Goal: Task Accomplishment & Management: Manage account settings

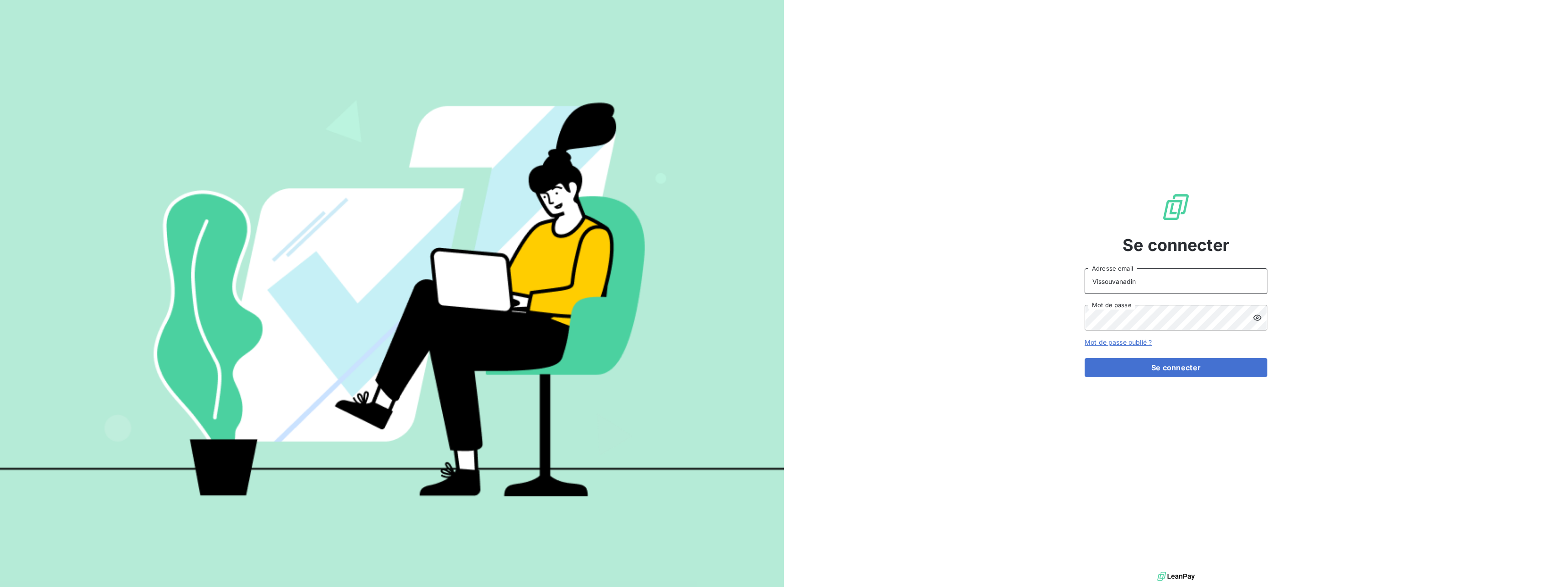
drag, startPoint x: 1144, startPoint y: 285, endPoint x: 1045, endPoint y: 275, distance: 99.5
click at [1045, 275] on div "Se connecter Vissouvanadin Adresse email Mot de passe Mot de passe oublié ? Se …" at bounding box center [1176, 285] width 784 height 569
type input "[EMAIL_ADDRESS][DOMAIN_NAME]"
click at [1194, 370] on button "Se connecter" at bounding box center [1176, 367] width 183 height 19
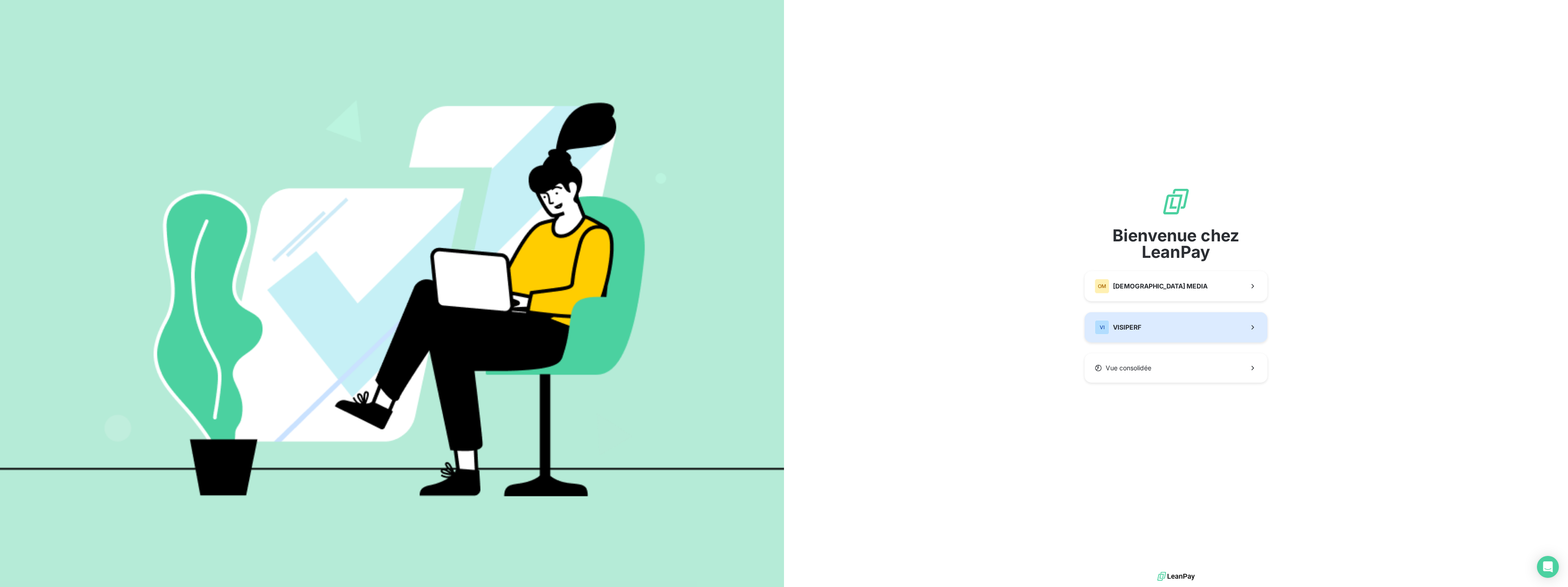
click at [1119, 319] on button "VI VISIPERF" at bounding box center [1176, 327] width 183 height 30
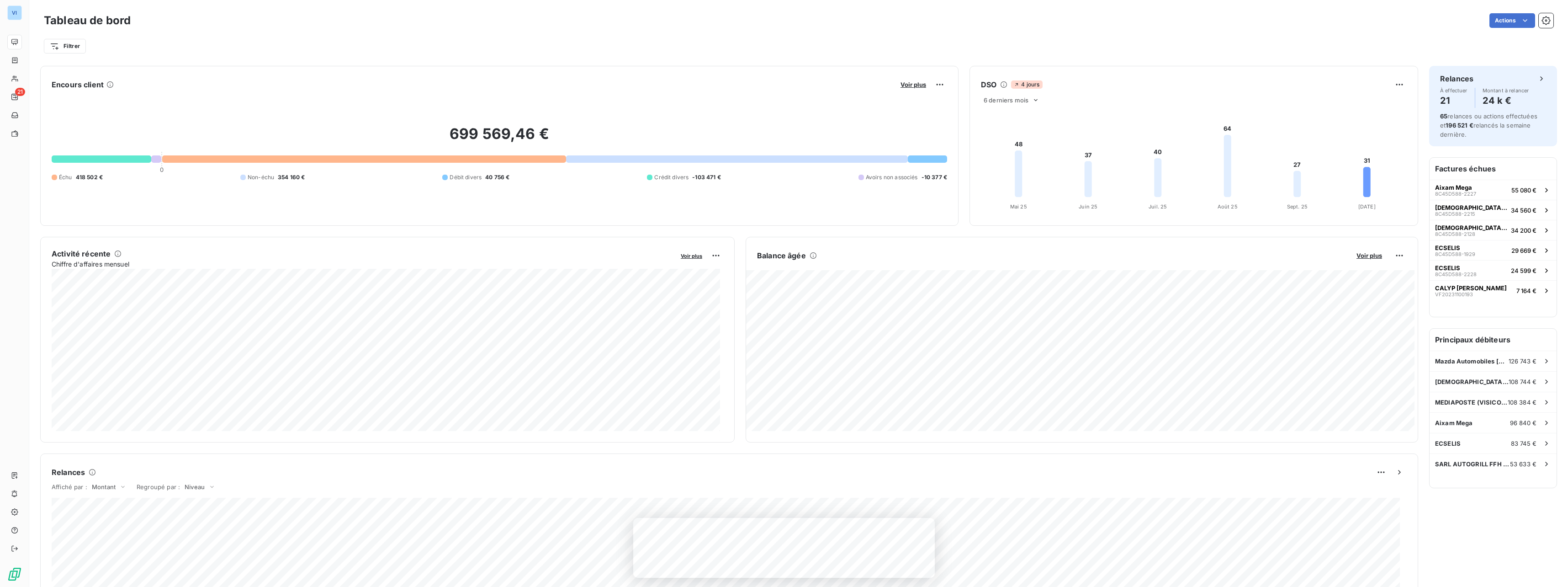
click at [446, 133] on h2 "699 569,46 €" at bounding box center [499, 139] width 895 height 28
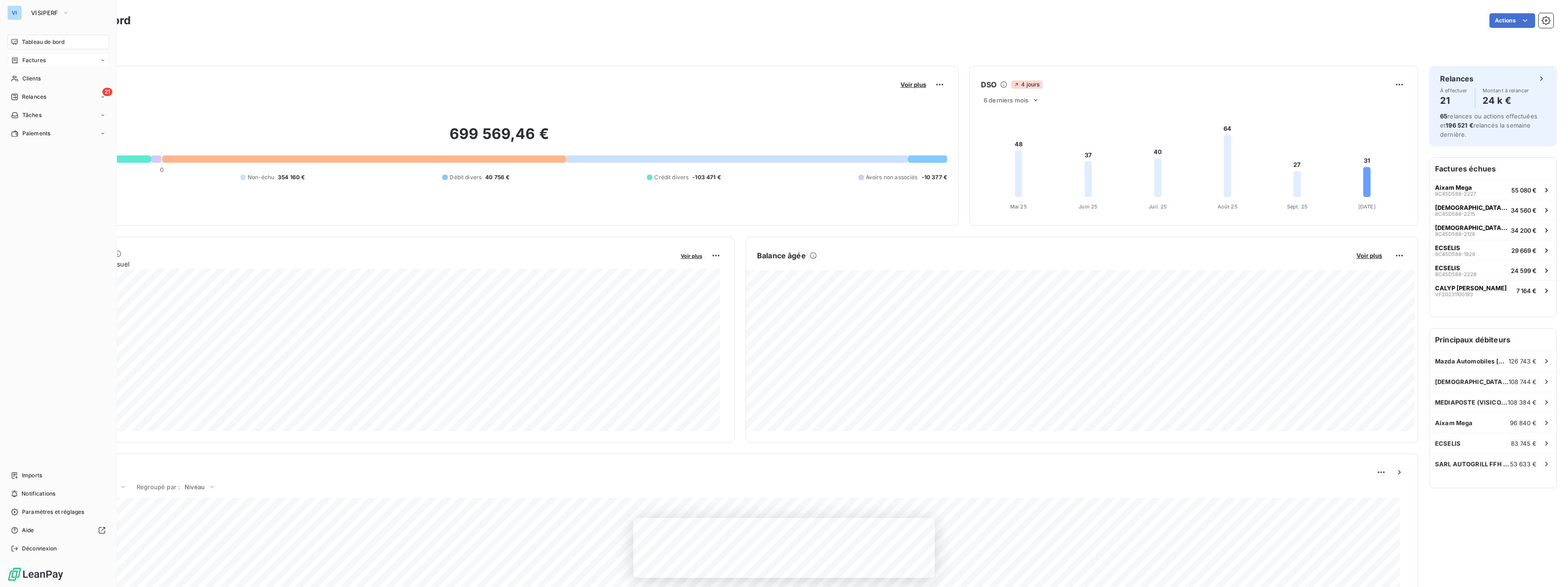
click at [46, 60] on div "Factures" at bounding box center [58, 60] width 102 height 15
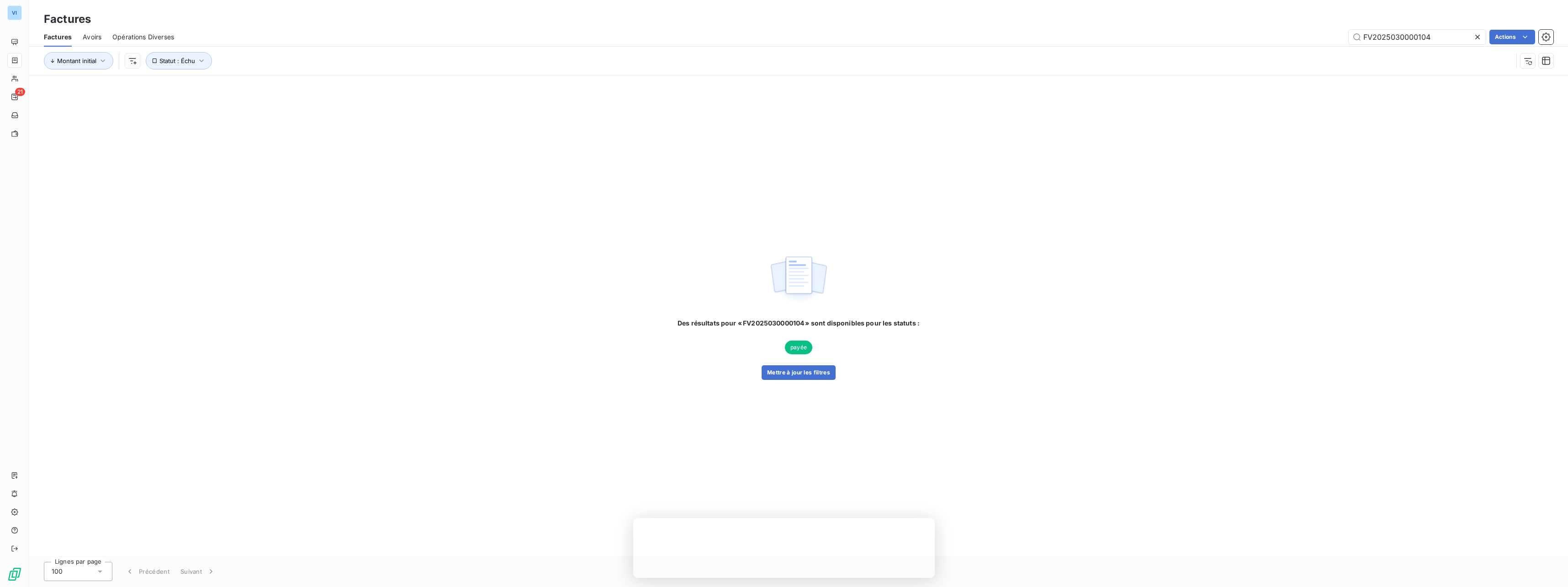
click at [948, 401] on div "Des résultats pour « FV2025030000104 » sont disponibles pour les statuts : payé…" at bounding box center [799, 315] width 1539 height 480
click at [890, 400] on div "Des résultats pour « FV2025030000104 » sont disponibles pour les statuts : payé…" at bounding box center [799, 315] width 1539 height 480
click at [495, 207] on div "Des résultats pour « FV2025030000104 » sont disponibles pour les statuts : payé…" at bounding box center [799, 315] width 1539 height 480
click at [54, 515] on span "Paramètres et réglages" at bounding box center [53, 512] width 62 height 8
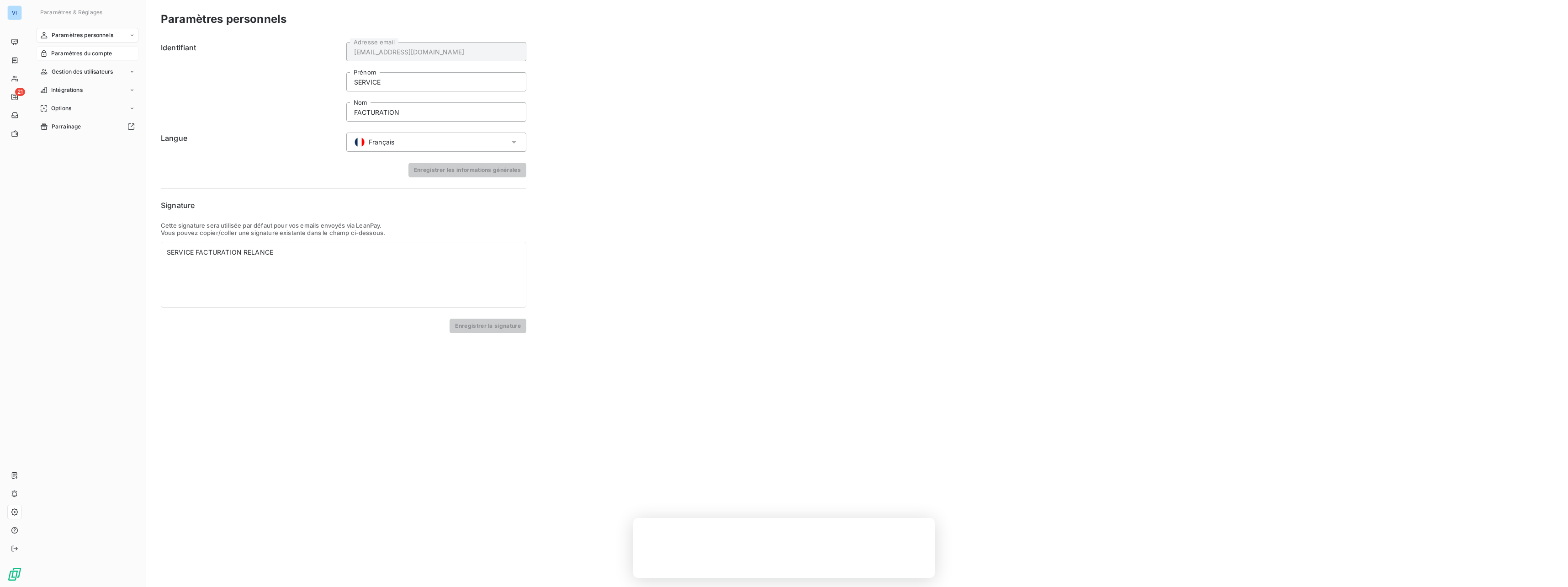
click at [105, 60] on div "Paramètres du compte" at bounding box center [87, 53] width 102 height 15
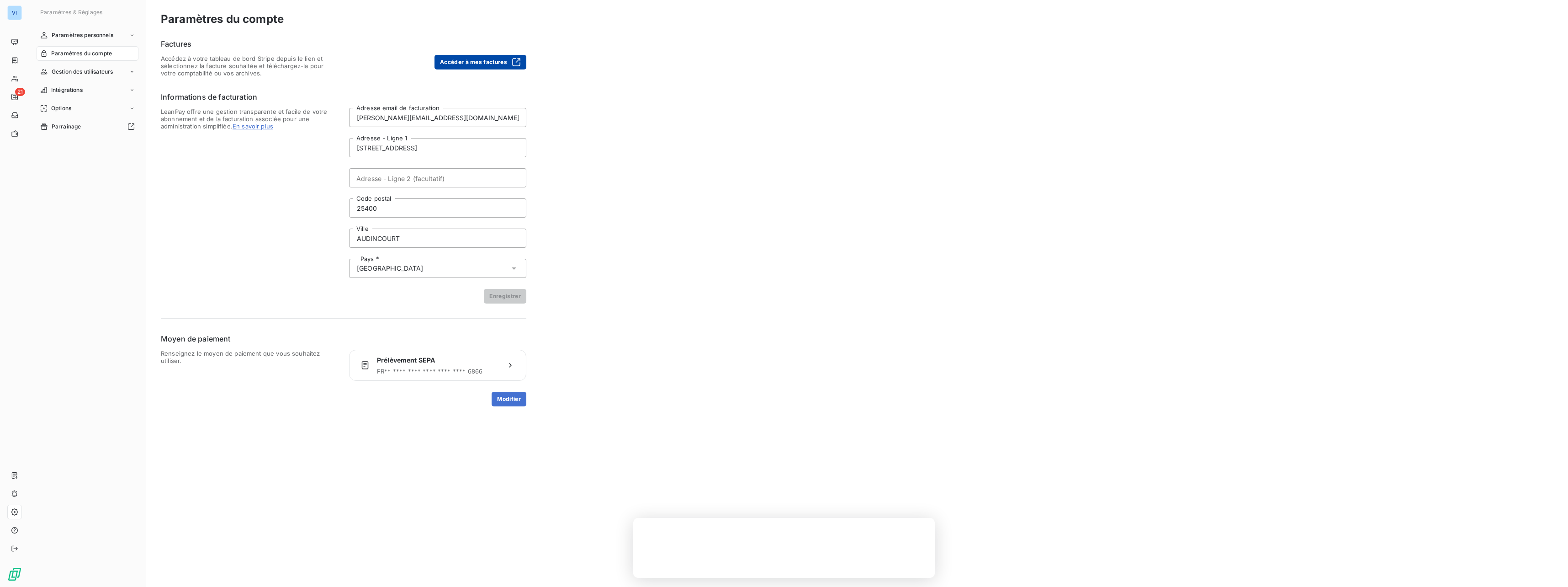
click at [450, 60] on button "Accéder à mes factures" at bounding box center [480, 62] width 92 height 15
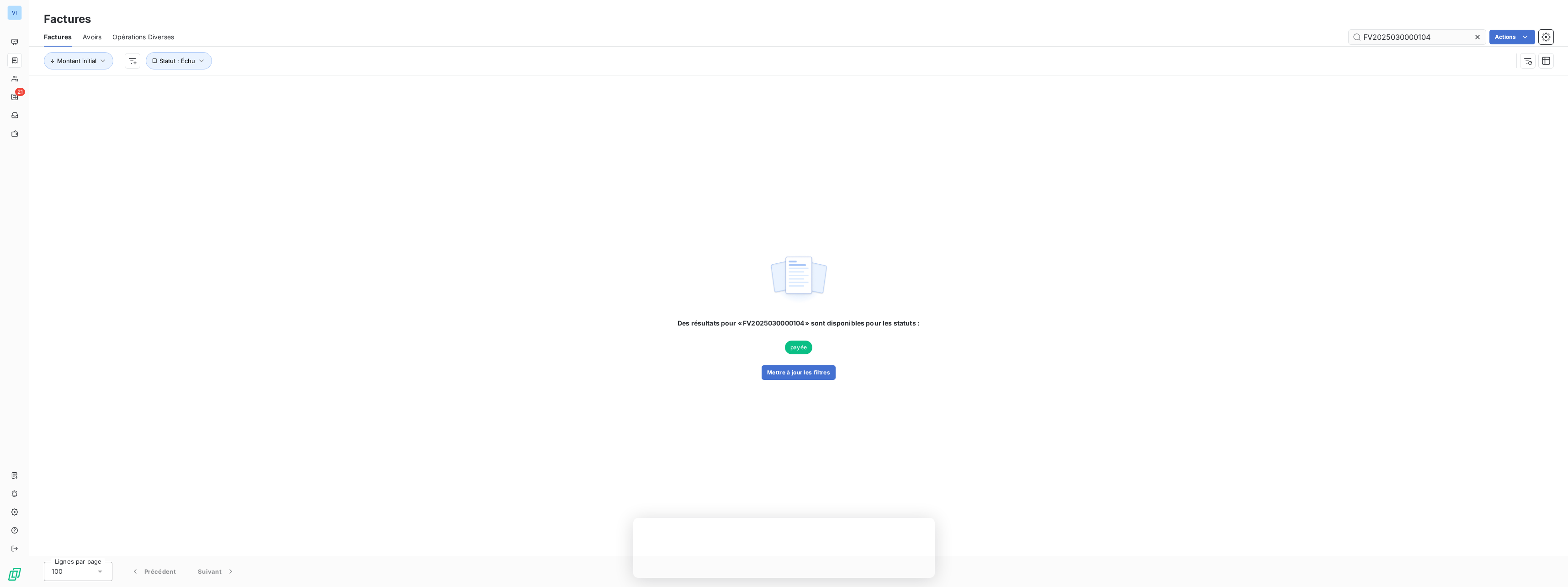
click at [1440, 38] on input "FV2025030000104" at bounding box center [1418, 37] width 137 height 15
drag, startPoint x: 1441, startPoint y: 37, endPoint x: 1319, endPoint y: 37, distance: 122.0
click at [1319, 37] on div "FV2025030000104 Actions" at bounding box center [869, 37] width 1369 height 15
click at [1419, 36] on input "FV20241100000017" at bounding box center [1418, 37] width 137 height 15
type input "FV2024110000017"
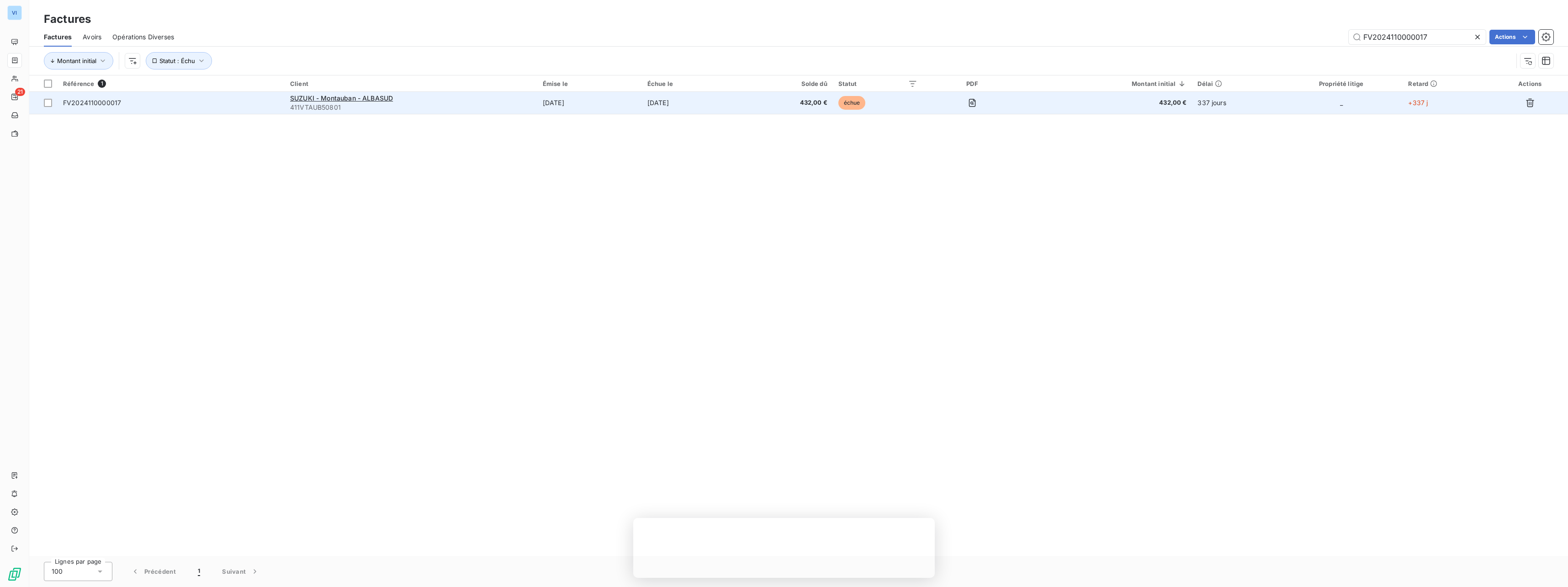
click at [714, 106] on td "[DATE]" at bounding box center [694, 102] width 105 height 22
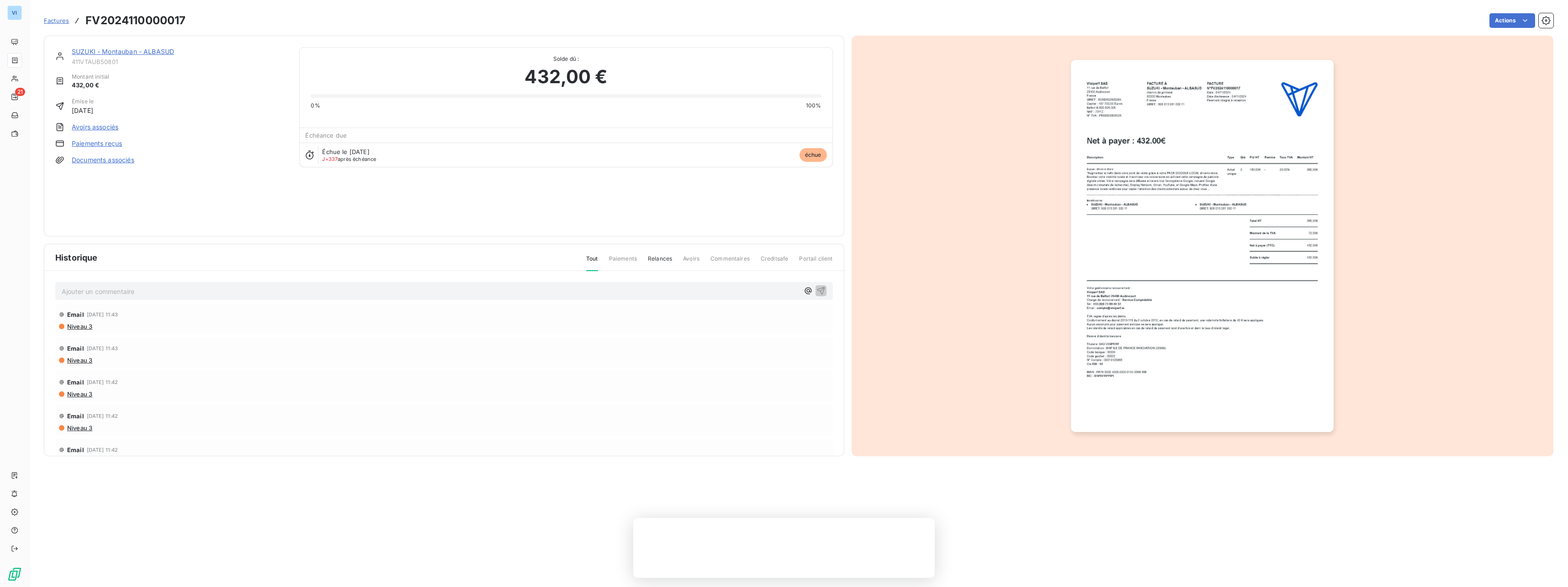
click at [1180, 247] on img "button" at bounding box center [1202, 245] width 262 height 372
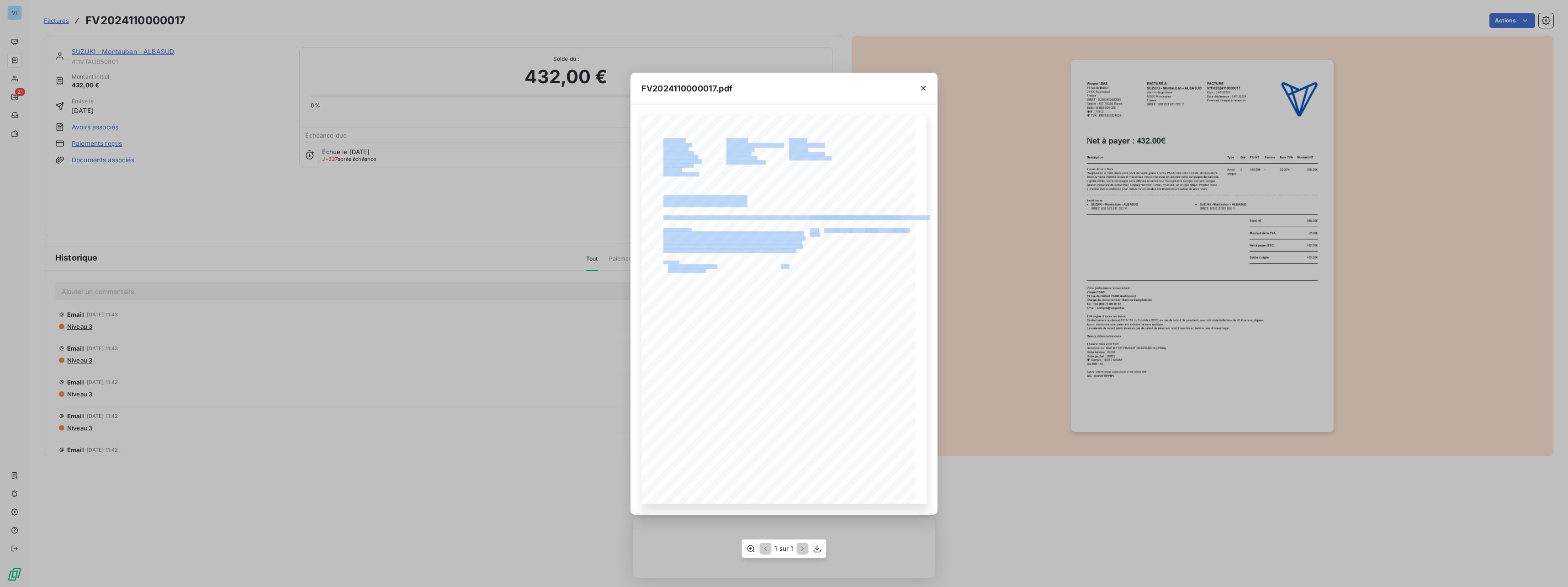
click at [831, 267] on div "Visiperf SAS [STREET_ADDRESS] SIRET : 80382502500064 Capital : 187 700,00 Euros…" at bounding box center [784, 309] width 285 height 388
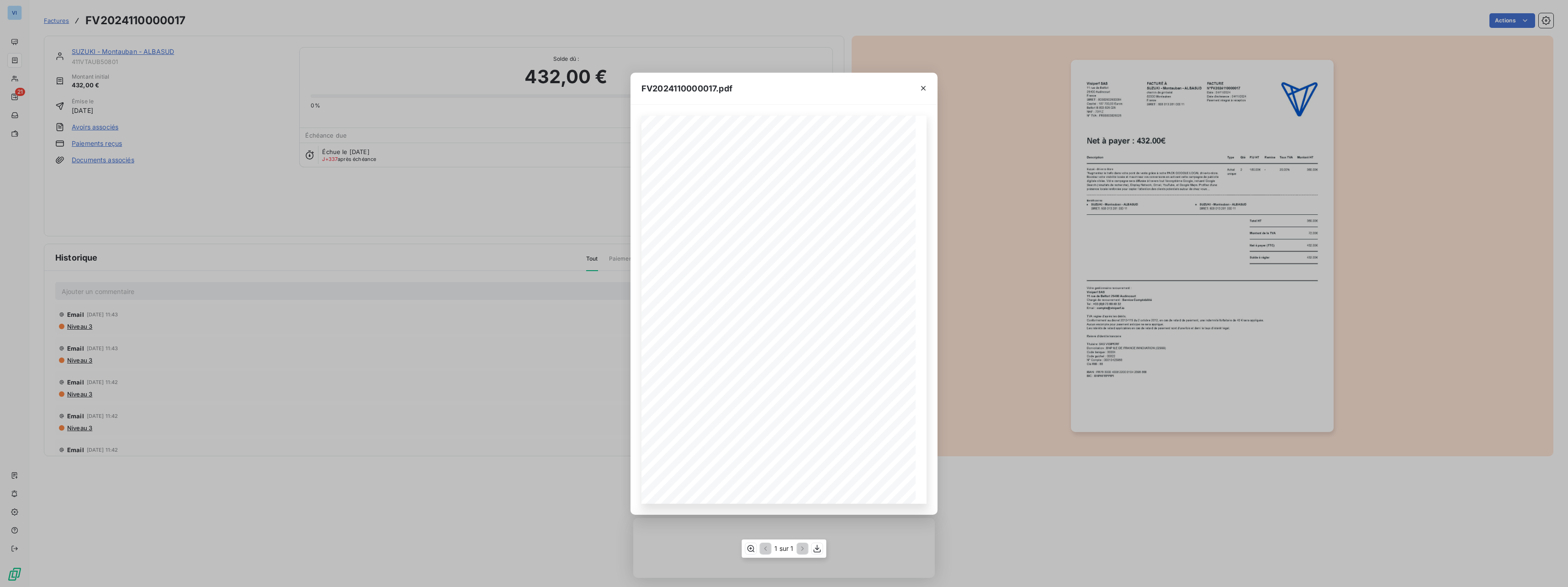
click at [798, 266] on span "SUZUKI - Montauban - ALBASUD" at bounding box center [805, 266] width 48 height 3
drag, startPoint x: 823, startPoint y: 267, endPoint x: 809, endPoint y: 270, distance: 14.3
click at [809, 270] on div "Visiperf SAS [STREET_ADDRESS] SIRET : 80382502500064 Capital : 187 700,00 Euros…" at bounding box center [783, 309] width 274 height 388
click at [800, 267] on span "SUZUKI - Montauban - ALBASUD" at bounding box center [805, 266] width 48 height 3
